Goal: Complete application form

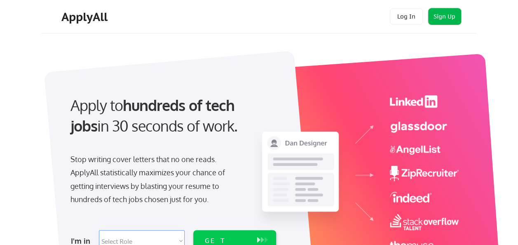
click at [447, 19] on button "Sign Up" at bounding box center [445, 16] width 33 height 16
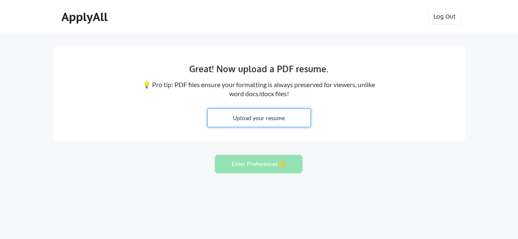
click at [247, 112] on input "file" at bounding box center [259, 118] width 103 height 18
type input "C:\fakepath\Muna_Awel.pdf"
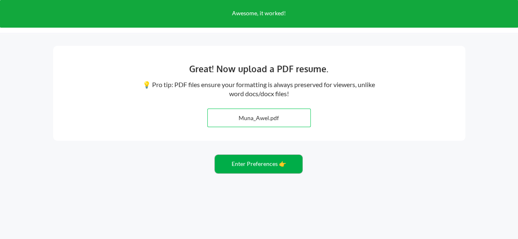
click at [258, 167] on button "Enter Preferences 👉" at bounding box center [259, 164] width 88 height 19
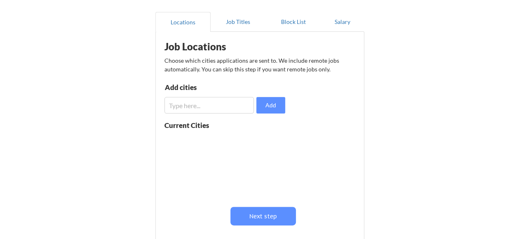
scroll to position [69, 0]
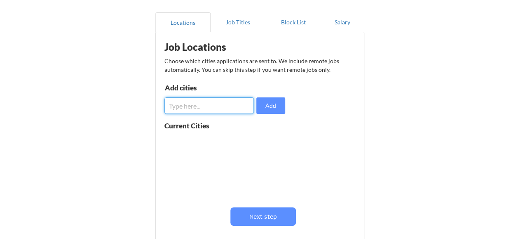
click at [195, 108] on input "input" at bounding box center [210, 105] width 90 height 16
type input "[US_STATE]"
click at [204, 106] on input "input" at bounding box center [210, 105] width 90 height 16
type input "[GEOGRAPHIC_DATA]"
click at [204, 106] on input "input" at bounding box center [210, 105] width 90 height 16
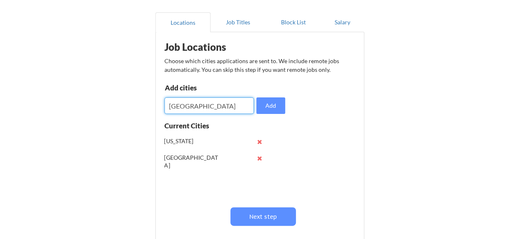
type input "[GEOGRAPHIC_DATA]"
click at [200, 106] on input "input" at bounding box center [210, 105] width 90 height 16
type input "Remote"
click at [183, 107] on input "input" at bounding box center [210, 105] width 90 height 16
type input "[GEOGRAPHIC_DATA]"
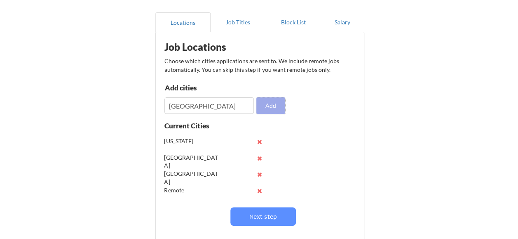
click at [266, 112] on button "Add" at bounding box center [271, 105] width 29 height 16
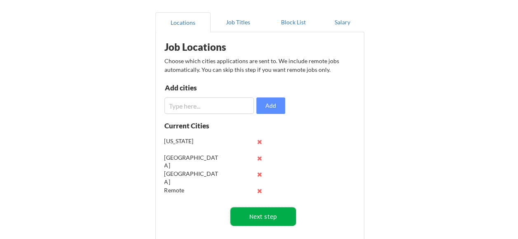
click at [253, 213] on button "Next step" at bounding box center [264, 216] width 66 height 19
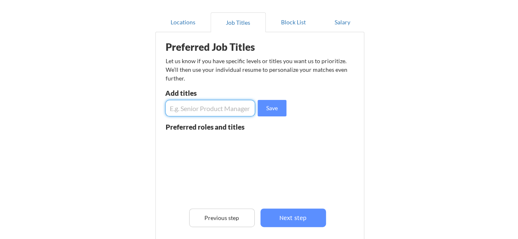
click at [201, 108] on input "input" at bounding box center [210, 108] width 90 height 16
type input "Data Analyst"
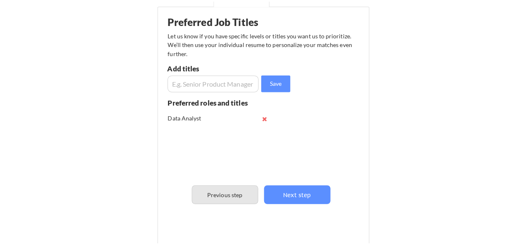
scroll to position [97, 0]
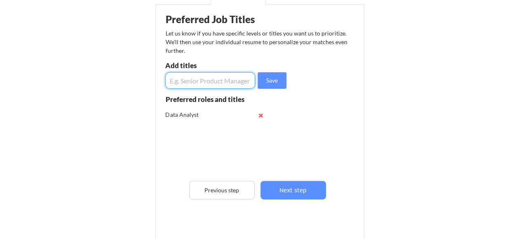
click at [192, 78] on input "input" at bounding box center [210, 80] width 90 height 16
type input "Data Engineer"
click at [192, 78] on input "input" at bounding box center [210, 80] width 90 height 16
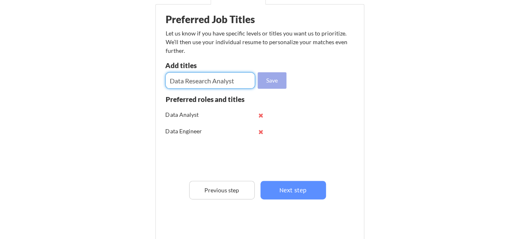
type input "Data Research Analyst"
click at [265, 82] on button "Save" at bounding box center [272, 80] width 29 height 16
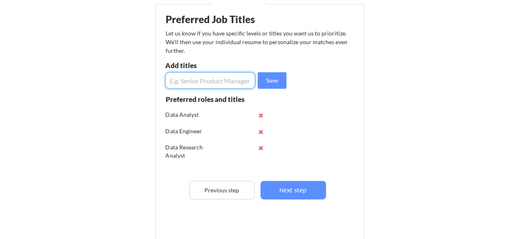
click at [211, 82] on input "input" at bounding box center [210, 80] width 90 height 16
type input "D"
type input "Quality Analyst"
click at [217, 78] on input "input" at bounding box center [210, 80] width 90 height 16
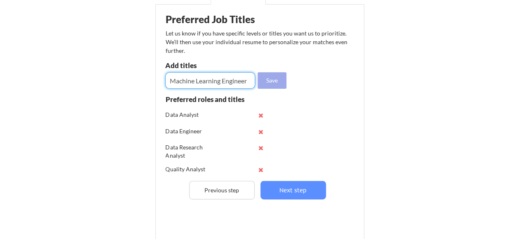
type input "Machine Learning Engineer"
click at [276, 85] on button "Save" at bounding box center [272, 80] width 29 height 16
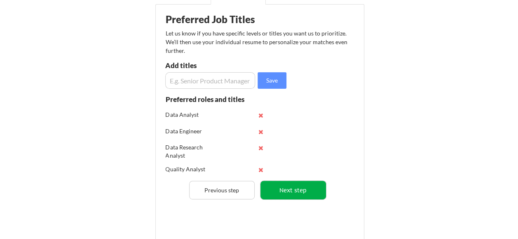
click at [294, 195] on button "Next step" at bounding box center [294, 190] width 66 height 19
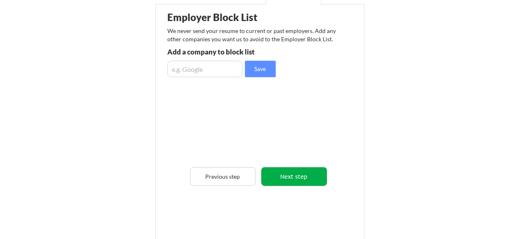
click at [281, 174] on button "Next step" at bounding box center [294, 176] width 66 height 19
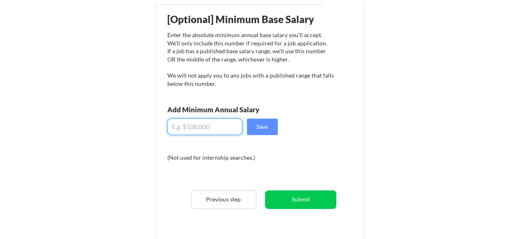
click at [191, 129] on input "input" at bounding box center [204, 126] width 75 height 16
type input "$70,000"
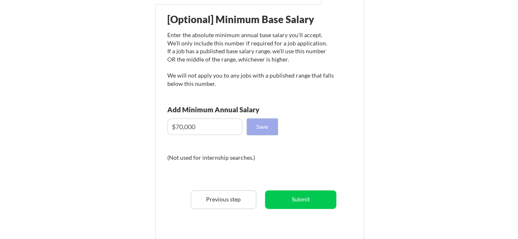
click at [272, 128] on button "Save" at bounding box center [262, 126] width 31 height 16
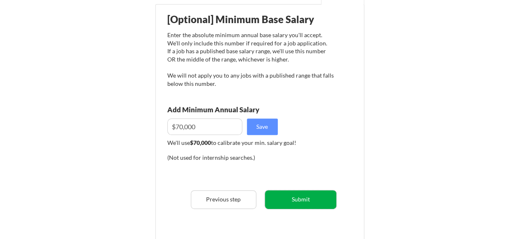
click at [290, 198] on button "Submit" at bounding box center [300, 199] width 71 height 19
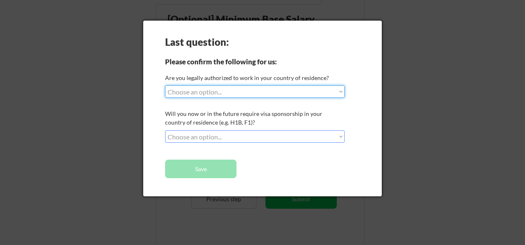
click at [216, 91] on select "Choose an option... Yes, I am a [DEMOGRAPHIC_DATA] Citizen Yes, I am a [DEMOGRA…" at bounding box center [254, 91] width 179 height 12
select select ""yes__i_am_a_us_[DEMOGRAPHIC_DATA]""
click at [165, 85] on select "Choose an option... Yes, I am a [DEMOGRAPHIC_DATA] Citizen Yes, I am a [DEMOGRA…" at bounding box center [254, 91] width 179 height 12
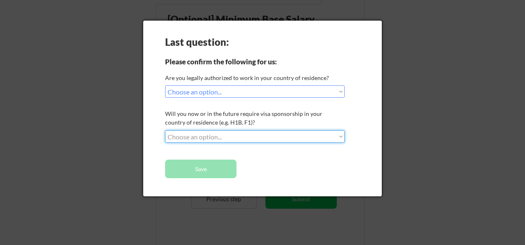
click at [217, 135] on select "Choose an option... No, I will not need sponsorship Yes, I will need sponsorship" at bounding box center [254, 136] width 179 height 12
select select ""no__i_will_not_need_sponsorship""
click at [165, 130] on select "Choose an option... No, I will not need sponsorship Yes, I will need sponsorship" at bounding box center [254, 136] width 179 height 12
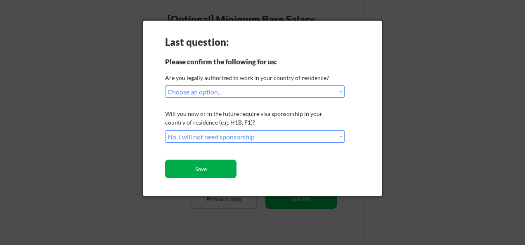
click at [205, 171] on button "Save" at bounding box center [200, 169] width 71 height 19
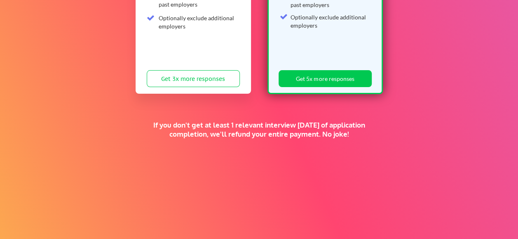
scroll to position [196, 0]
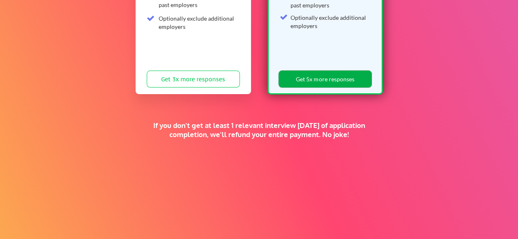
click at [316, 74] on button "Get 5x more responses" at bounding box center [325, 79] width 93 height 17
